Goal: Navigation & Orientation: Find specific page/section

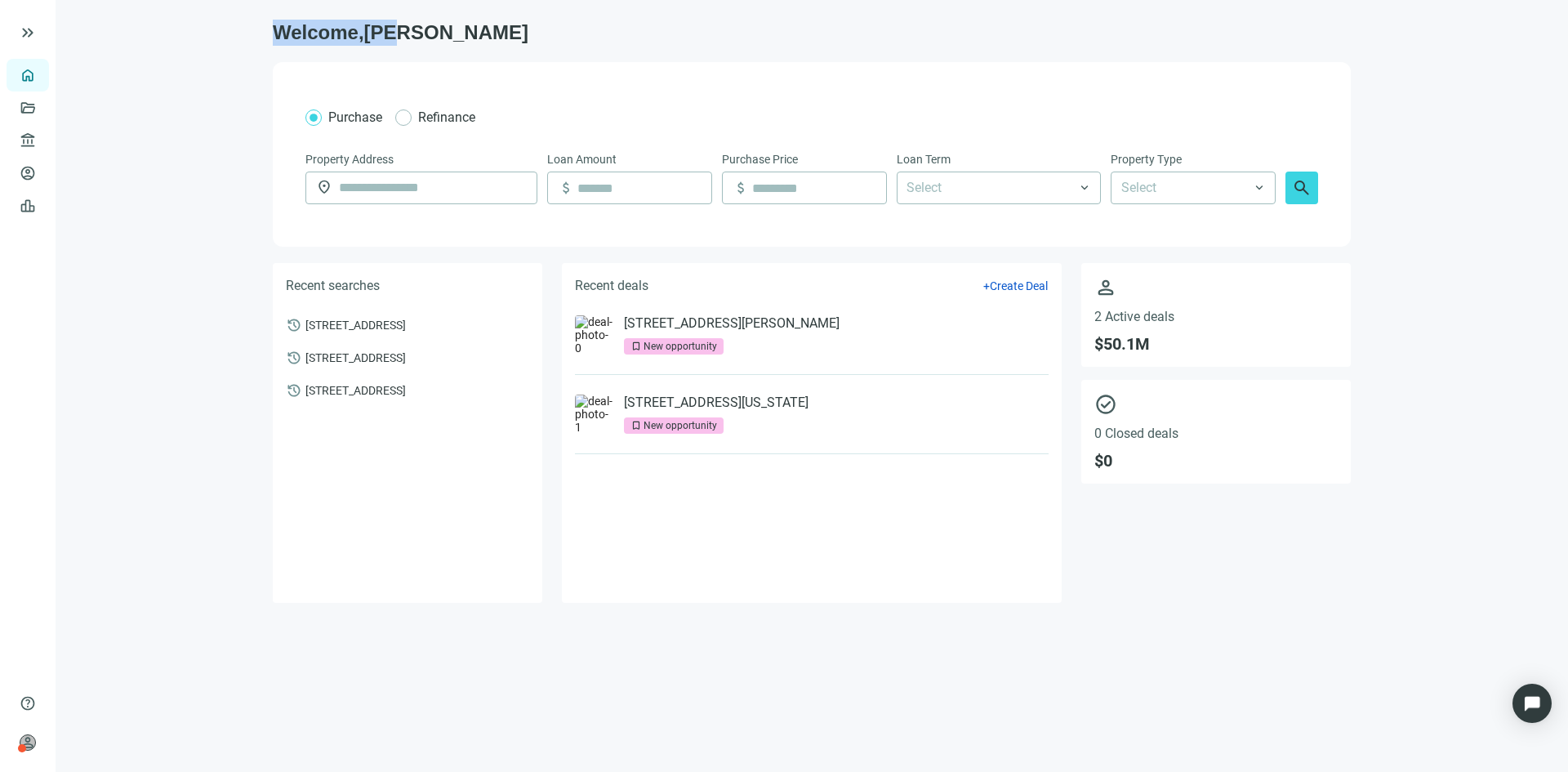
drag, startPoint x: 270, startPoint y: 24, endPoint x: 506, endPoint y: 31, distance: 236.1
click at [503, 30] on main "Welcome, [PERSON_NAME] Refinance Property Address location_on Loan Amount attac…" at bounding box center [811, 386] width 1512 height 772
click at [528, 40] on h1 "Welcome, [PERSON_NAME]" at bounding box center [811, 33] width 1078 height 26
drag, startPoint x: 466, startPoint y: 31, endPoint x: 208, endPoint y: 31, distance: 258.0
click at [208, 31] on main "Welcome, [PERSON_NAME] Refinance Property Address location_on Loan Amount attac…" at bounding box center [811, 386] width 1512 height 772
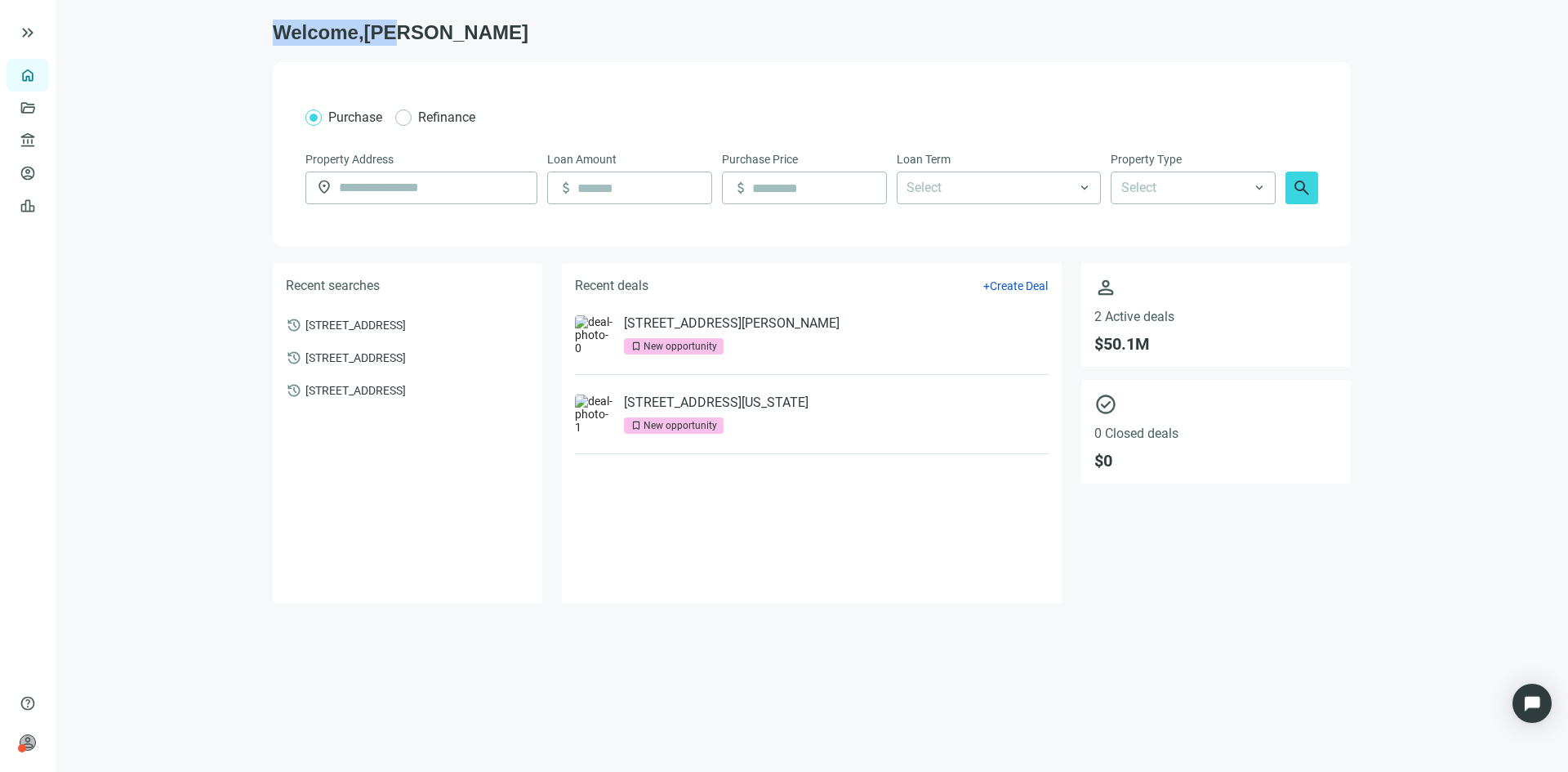
click at [414, 37] on h1 "Welcome, [PERSON_NAME]" at bounding box center [811, 33] width 1078 height 26
drag, startPoint x: 442, startPoint y: 32, endPoint x: 290, endPoint y: 136, distance: 184.2
click at [444, 33] on h1 "Welcome, [PERSON_NAME]" at bounding box center [811, 33] width 1078 height 26
click at [128, 98] on main "Welcome, [PERSON_NAME] Refinance Property Address location_on Loan Amount attac…" at bounding box center [811, 386] width 1512 height 772
click at [441, 38] on h1 "Welcome, [PERSON_NAME]" at bounding box center [811, 33] width 1078 height 26
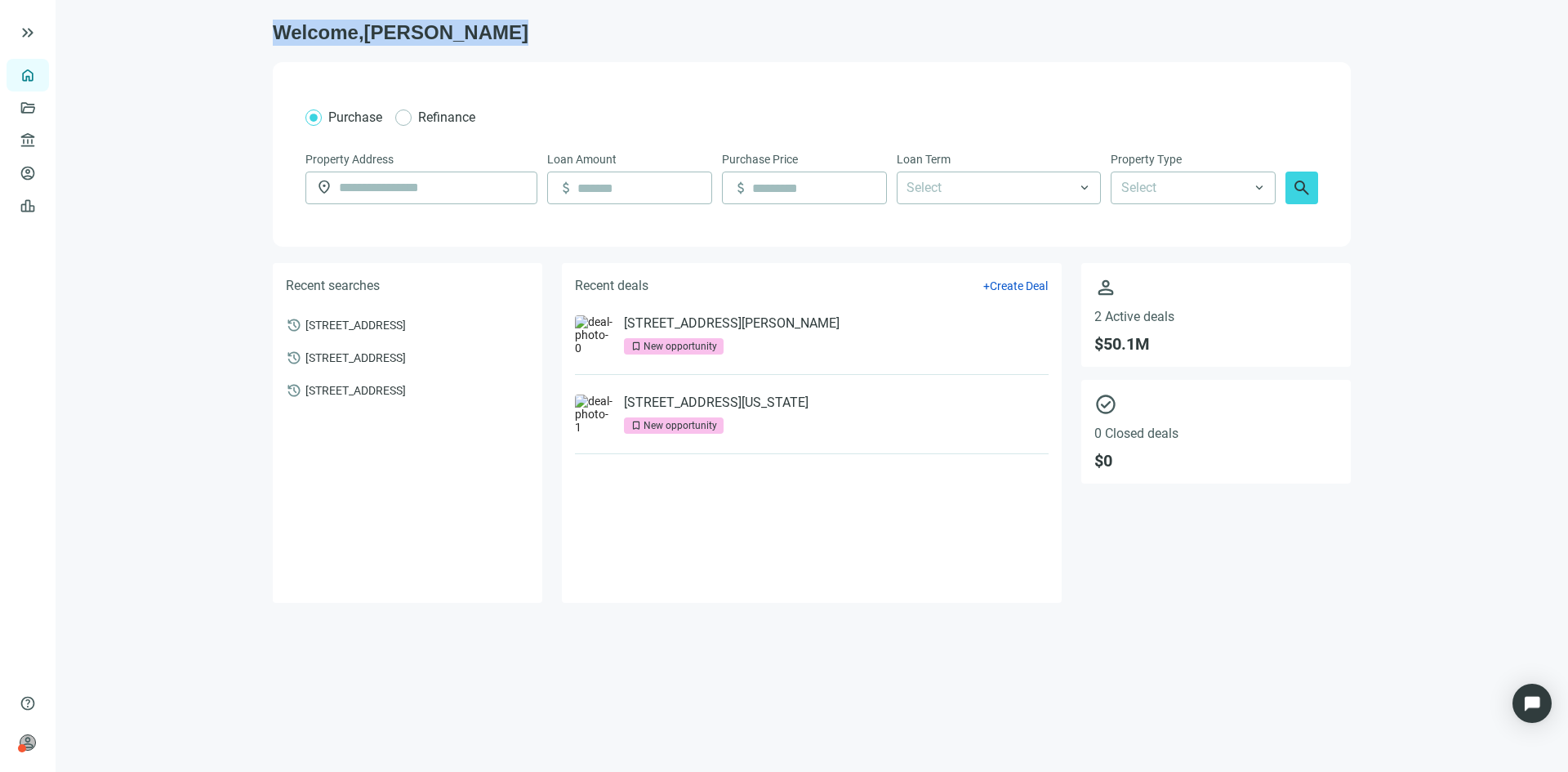
drag, startPoint x: 438, startPoint y: 34, endPoint x: 250, endPoint y: 32, distance: 188.0
click at [250, 32] on main "Welcome, Abe Purchase Refinance Property Address location_on Loan Amount attach…" at bounding box center [811, 386] width 1512 height 772
click at [265, 32] on main "Welcome, Abe Purchase Refinance Property Address location_on Loan Amount attach…" at bounding box center [811, 386] width 1512 height 772
drag, startPoint x: 266, startPoint y: 28, endPoint x: 443, endPoint y: 22, distance: 177.1
click at [443, 22] on main "Welcome, Abe Purchase Refinance Property Address location_on Loan Amount attach…" at bounding box center [811, 386] width 1512 height 772
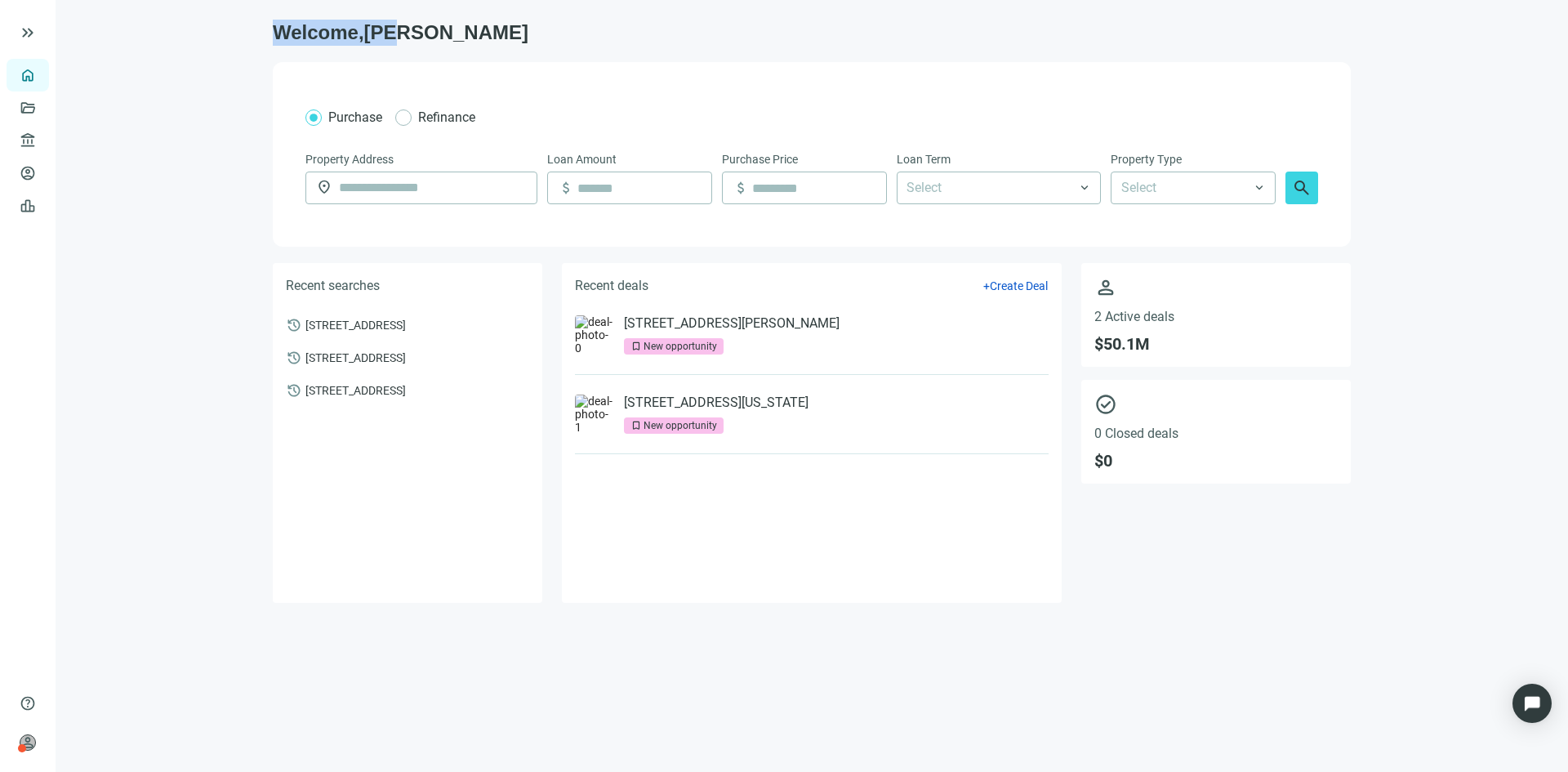
click at [444, 24] on h1 "Welcome, Abe" at bounding box center [811, 33] width 1078 height 26
click at [500, 21] on h1 "Welcome, Abe" at bounding box center [811, 33] width 1078 height 26
drag, startPoint x: 472, startPoint y: 32, endPoint x: 61, endPoint y: 28, distance: 411.0
click at [61, 28] on div "keyboard_double_arrow_right home Overview folder_open Deals account_balance Len…" at bounding box center [784, 386] width 1568 height 772
click at [136, 83] on main "Welcome, Abe Purchase Refinance Property Address location_on Loan Amount attach…" at bounding box center [811, 386] width 1512 height 772
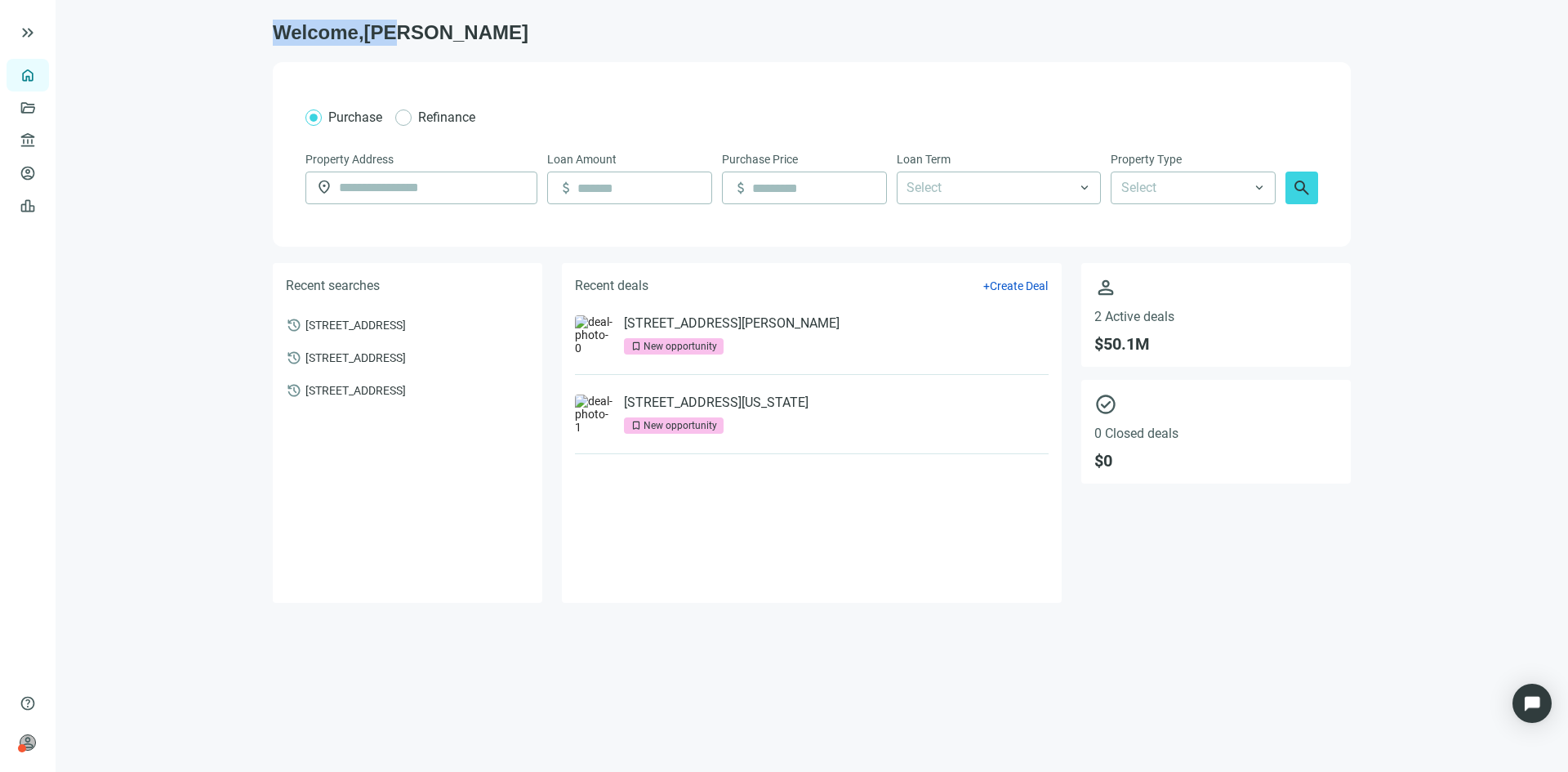
drag, startPoint x: 470, startPoint y: 40, endPoint x: 229, endPoint y: 43, distance: 241.0
click at [229, 43] on main "Welcome, Abe Purchase Refinance Property Address location_on Loan Amount attach…" at bounding box center [811, 386] width 1512 height 772
click at [436, 6] on main "Welcome, Abe Purchase Refinance Property Address location_on Loan Amount attach…" at bounding box center [811, 386] width 1512 height 772
click at [437, 36] on h1 "Welcome, Abe" at bounding box center [811, 33] width 1078 height 26
drag, startPoint x: 437, startPoint y: 36, endPoint x: 315, endPoint y: 38, distance: 122.0
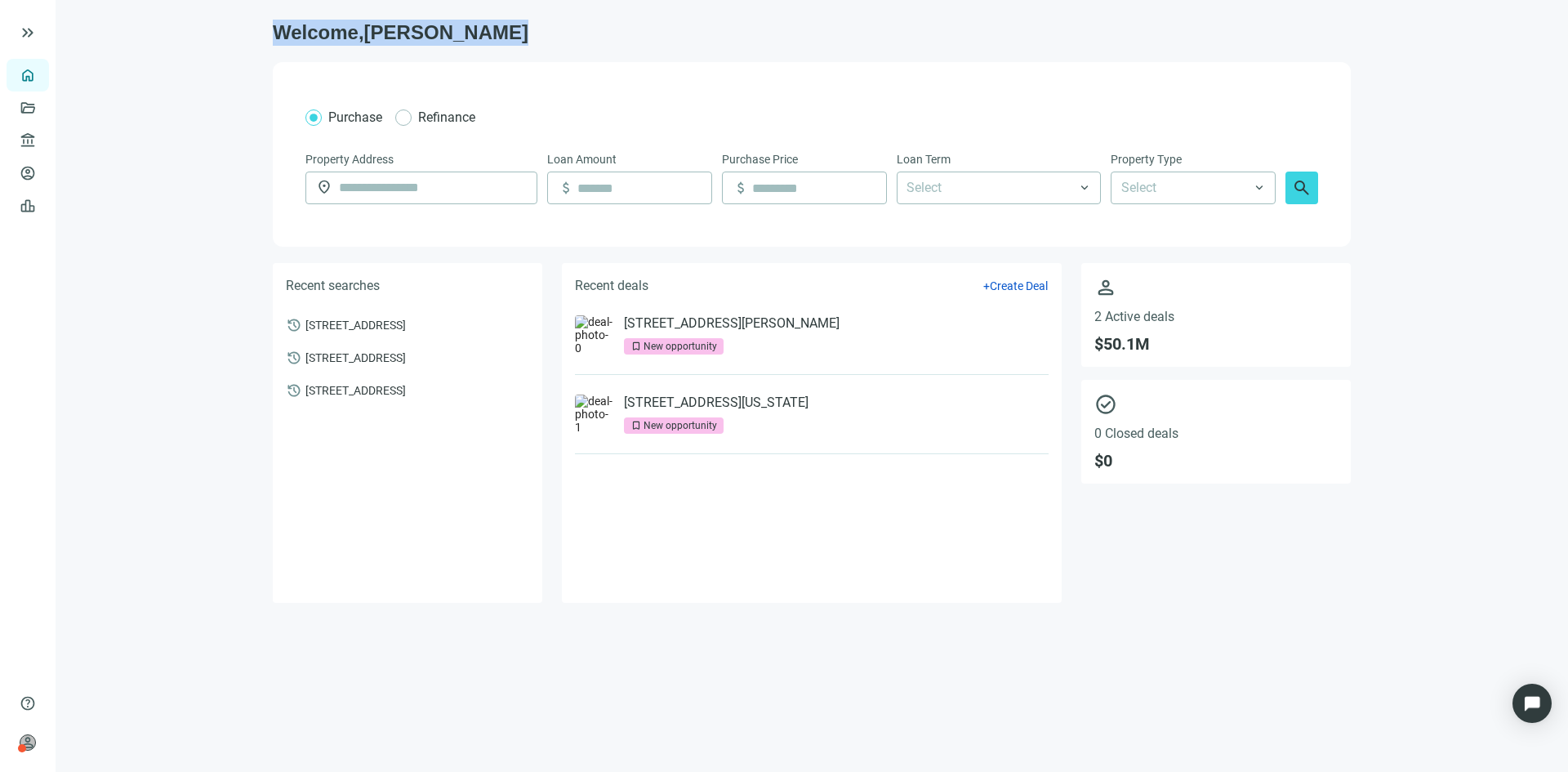
click at [315, 38] on h1 "Welcome, Abe" at bounding box center [811, 33] width 1078 height 26
click at [440, 41] on h1 "Welcome, Abe" at bounding box center [811, 33] width 1078 height 26
